Goal: Task Accomplishment & Management: Use online tool/utility

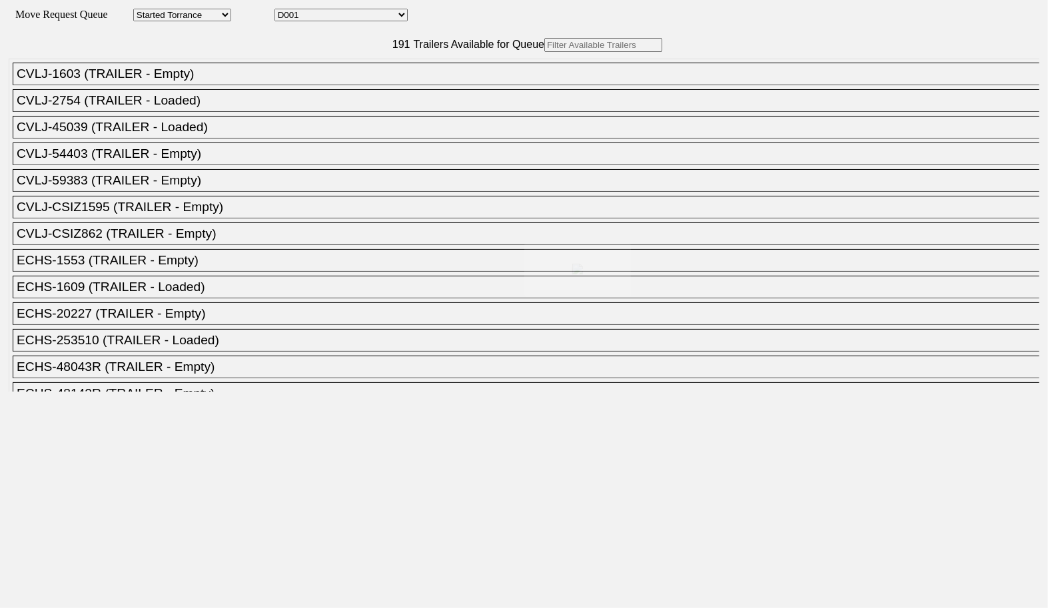
click at [326, 73] on body "Move Request Queue Area Started Torrance Lost Torrance Appt Torrance Bobtail B1…" at bounding box center [523, 224] width 1037 height 439
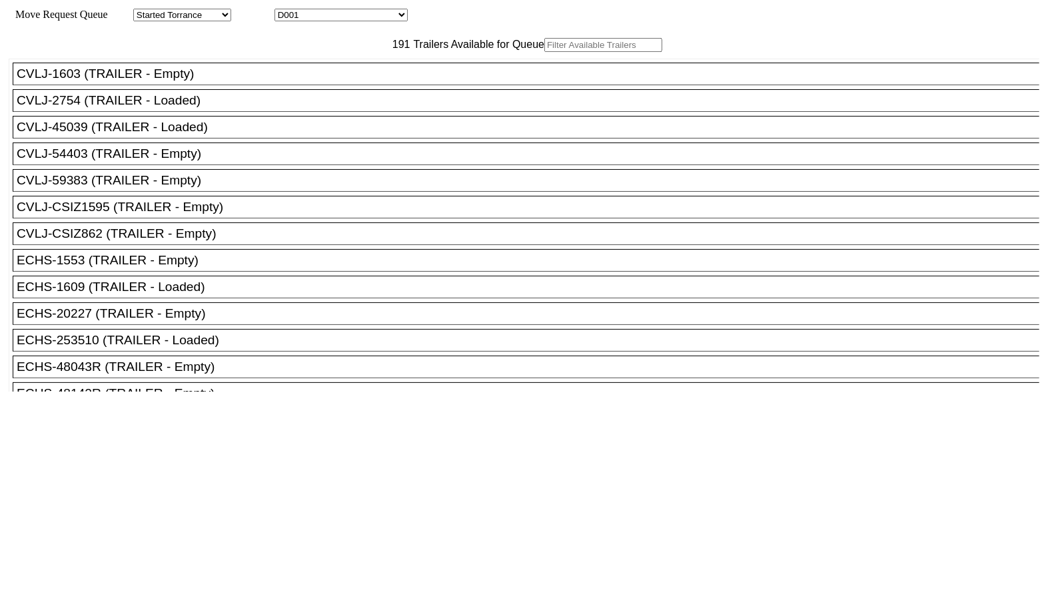
click at [544, 52] on input "text" at bounding box center [603, 45] width 118 height 14
paste input "5562"
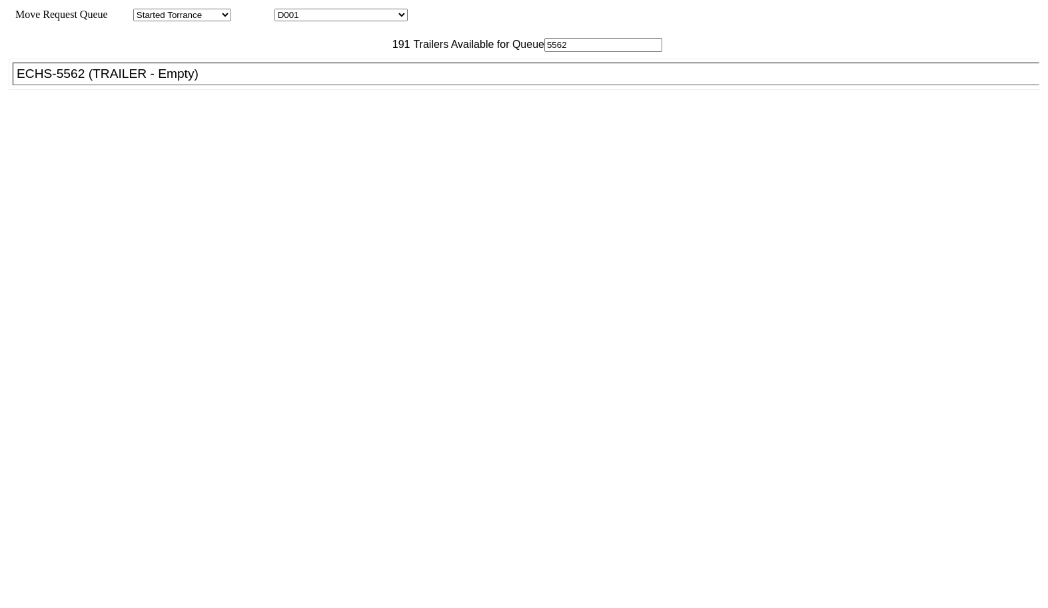
type input "5562"
click at [318, 81] on div "ECHS-5562 (TRAILER - Empty)" at bounding box center [532, 74] width 1031 height 15
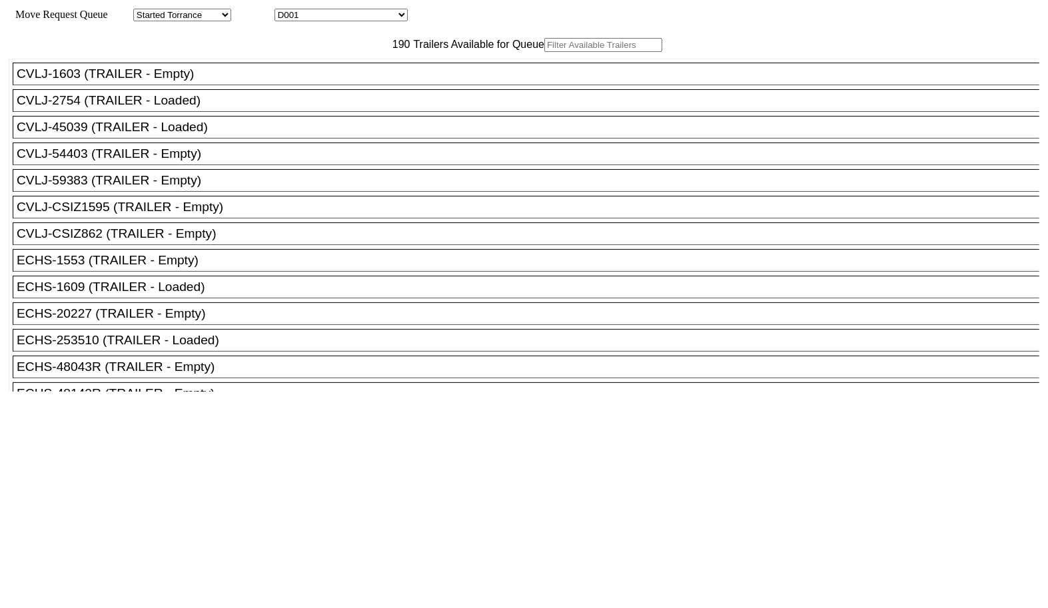
click at [544, 52] on input "text" at bounding box center [603, 45] width 118 height 14
paste input "GMEP53537"
type input "GMEP53537"
